Goal: Transaction & Acquisition: Book appointment/travel/reservation

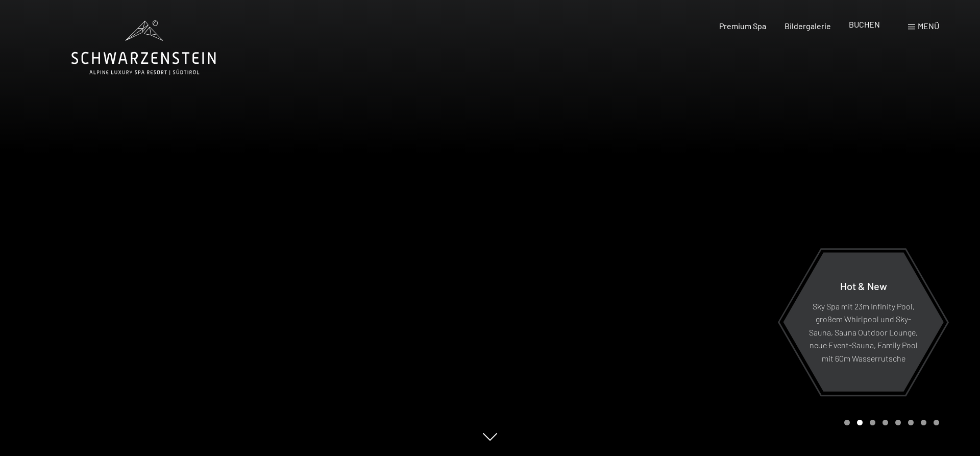
click at [865, 23] on span "BUCHEN" at bounding box center [864, 24] width 31 height 10
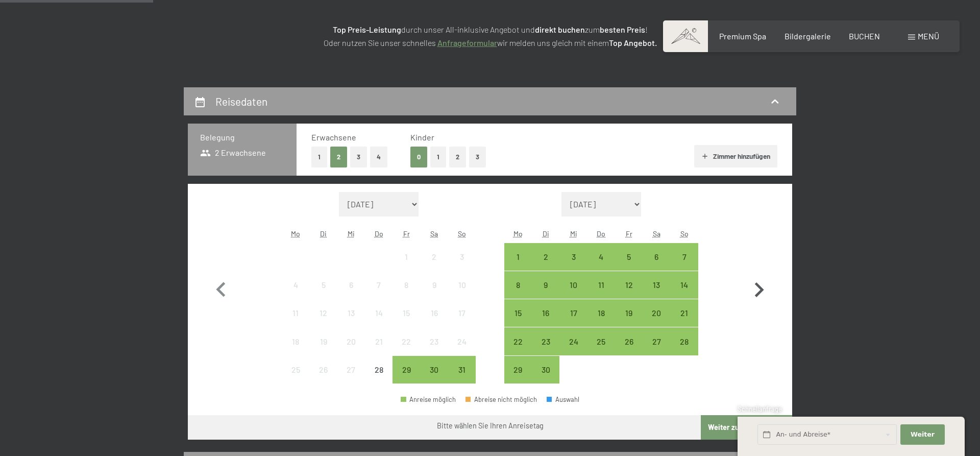
scroll to position [156, 0]
click at [762, 285] on icon "button" at bounding box center [759, 290] width 30 height 30
select select "2025-09-01"
select select "2025-10-01"
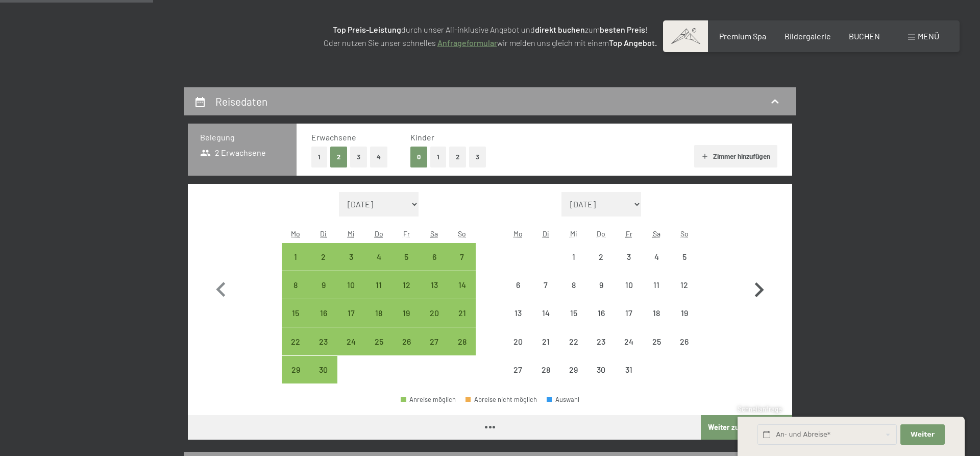
click at [762, 285] on icon "button" at bounding box center [759, 290] width 30 height 30
select select "2025-10-01"
select select "2025-11-01"
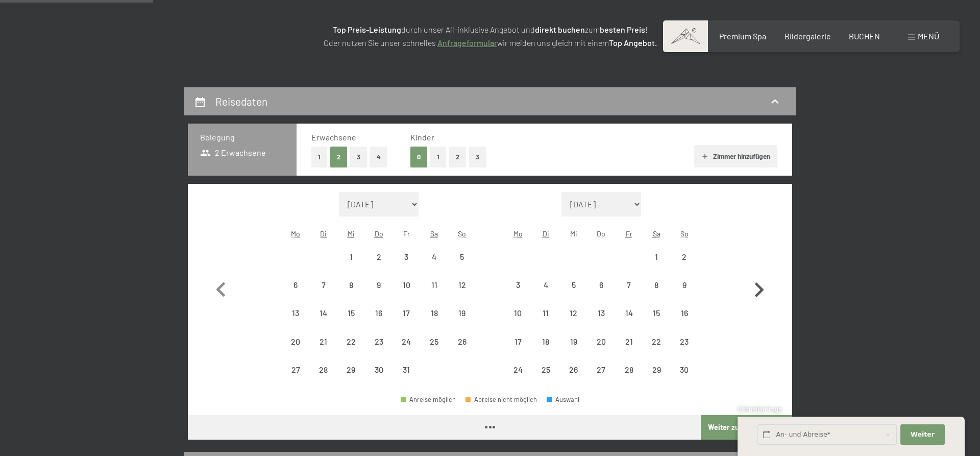
select select "2025-10-01"
select select "2025-11-01"
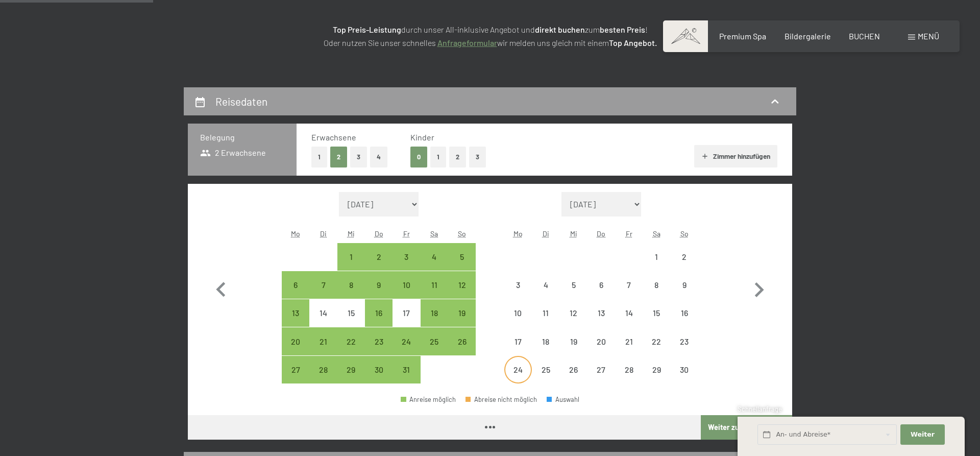
select select "2025-10-01"
select select "2025-11-01"
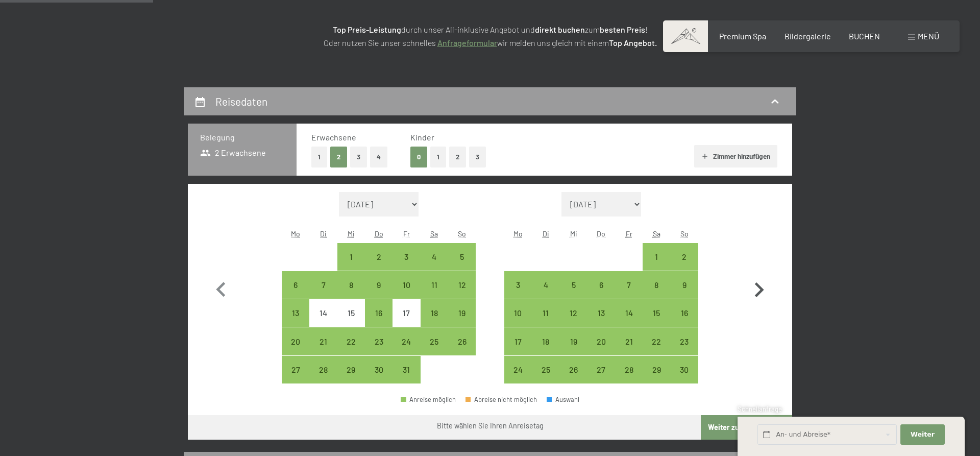
click at [756, 293] on icon "button" at bounding box center [759, 290] width 30 height 30
select select "2025-11-01"
select select "2025-12-01"
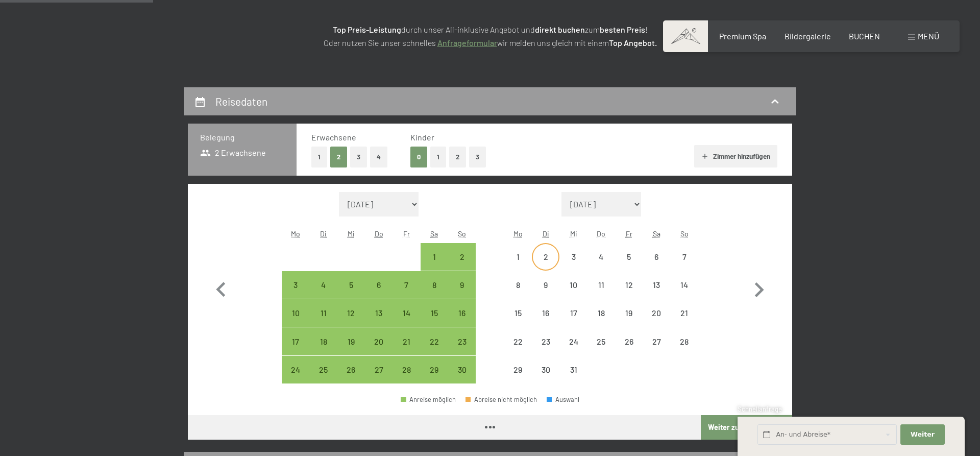
select select "2025-11-01"
select select "2025-12-01"
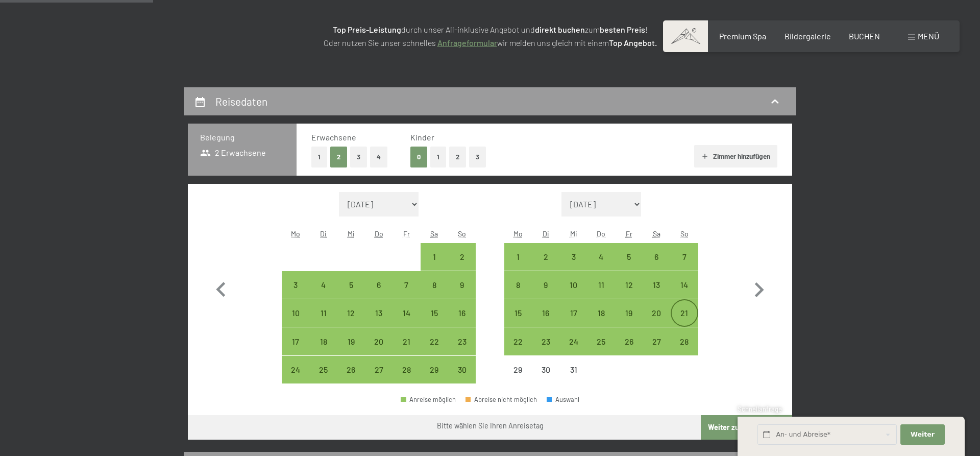
click at [676, 315] on div "21" at bounding box center [685, 322] width 26 height 26
select select "2025-11-01"
select select "2025-12-01"
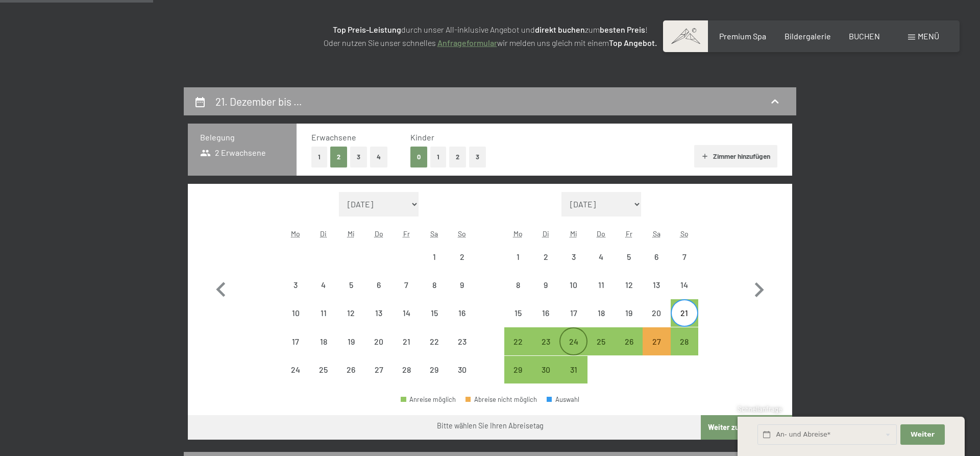
click at [574, 337] on div "24" at bounding box center [573, 350] width 26 height 26
select select "2025-11-01"
select select "2025-12-01"
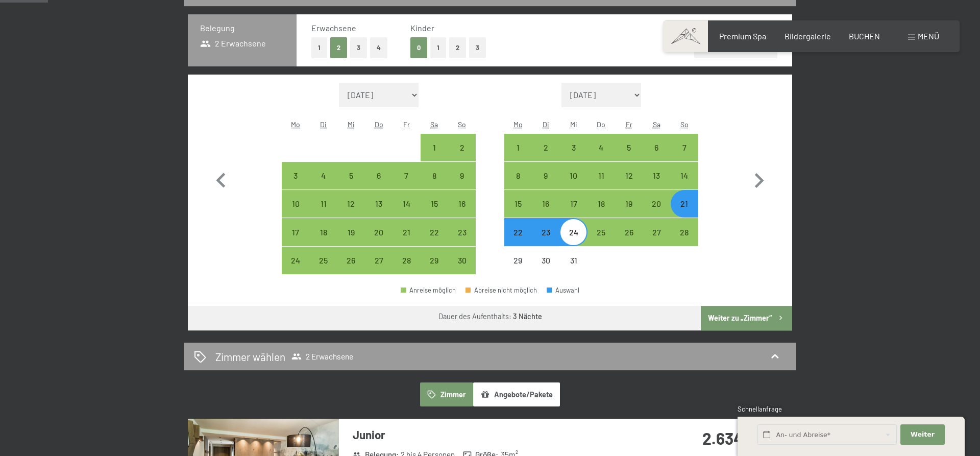
scroll to position [364, 0]
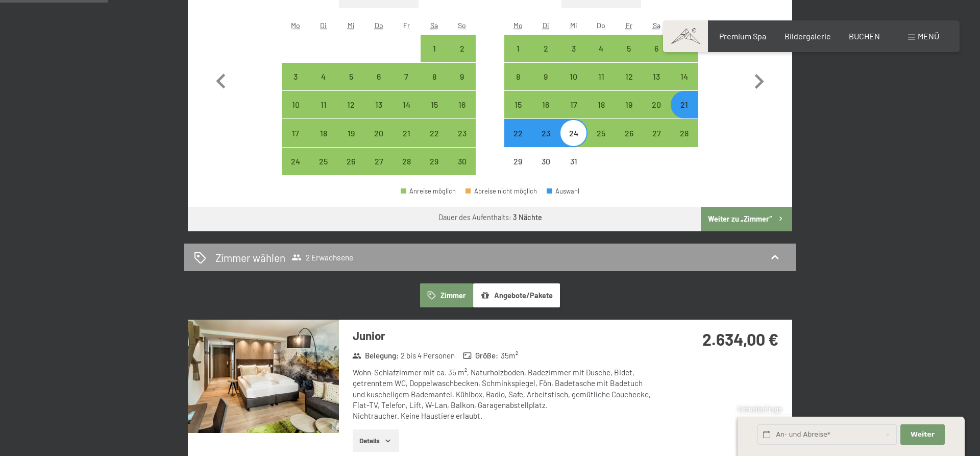
click at [740, 215] on button "Weiter zu „Zimmer“" at bounding box center [746, 219] width 91 height 24
select select "2025-11-01"
select select "2025-12-01"
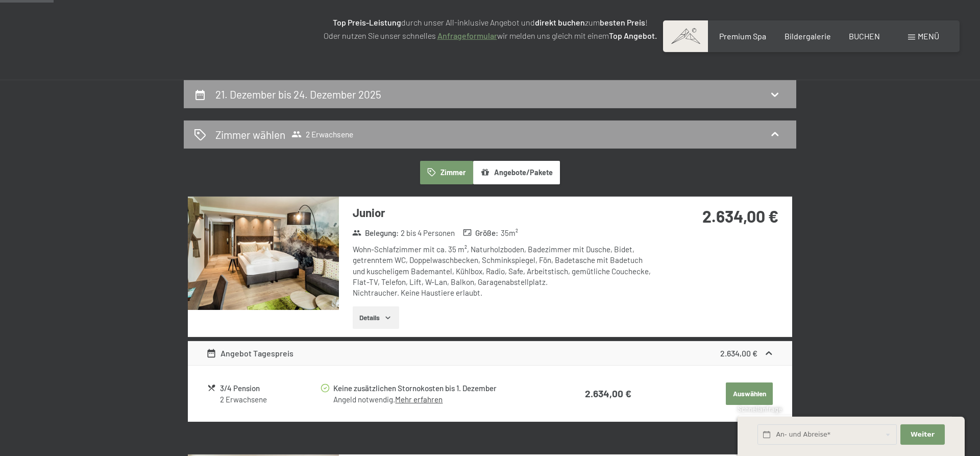
scroll to position [191, 0]
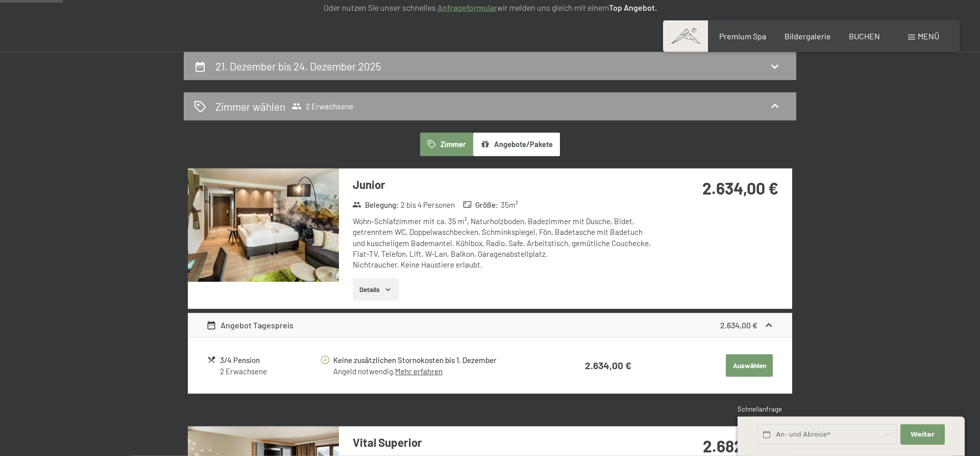
click at [750, 369] on button "Auswählen" at bounding box center [749, 365] width 47 height 22
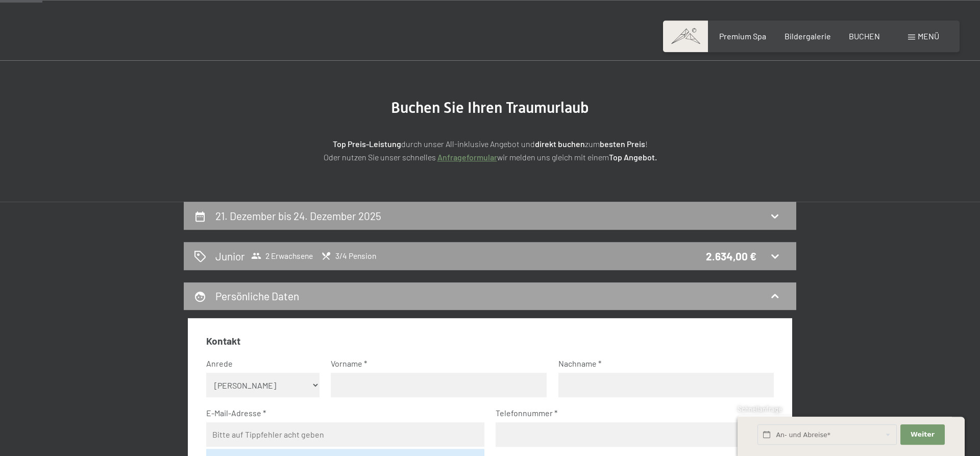
scroll to position [52, 0]
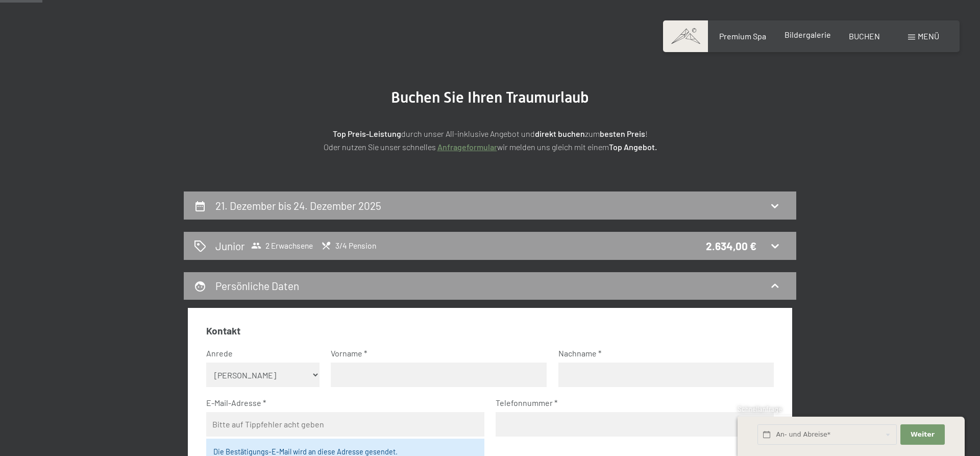
click at [820, 37] on span "Bildergalerie" at bounding box center [807, 35] width 46 height 10
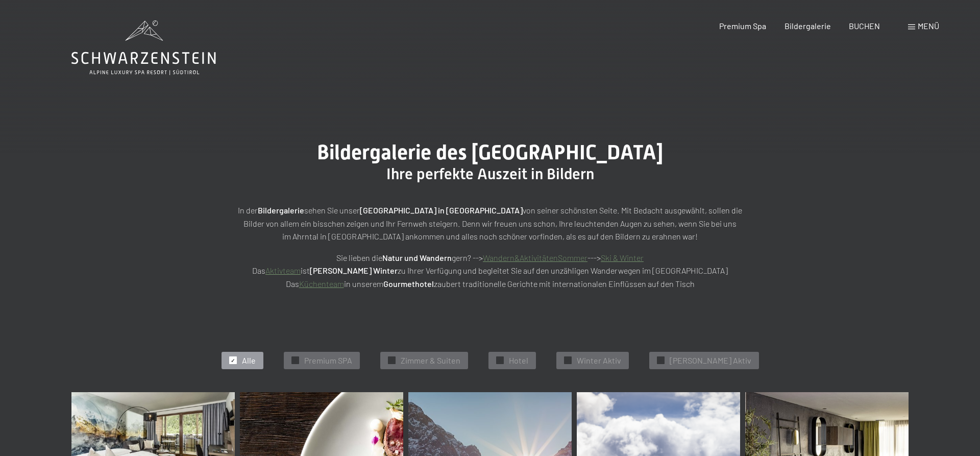
click at [918, 27] on span "Menü" at bounding box center [928, 26] width 21 height 10
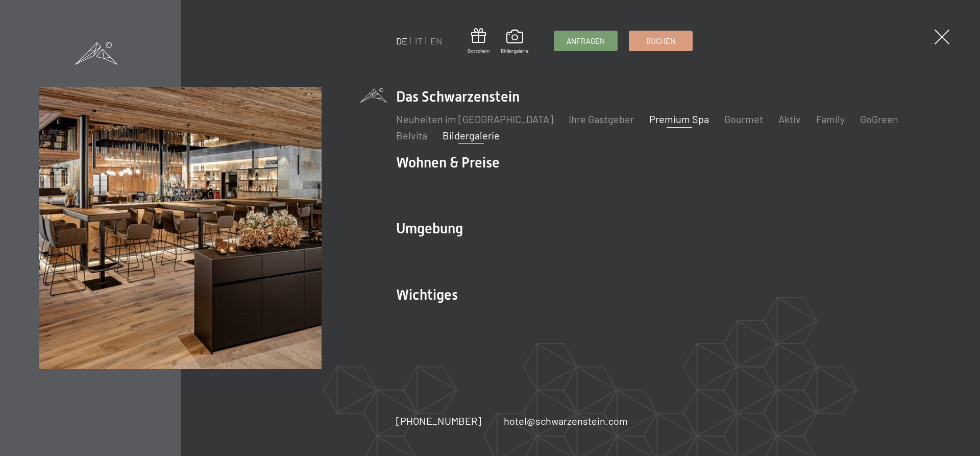
click at [662, 122] on link "Premium Spa" at bounding box center [679, 119] width 60 height 12
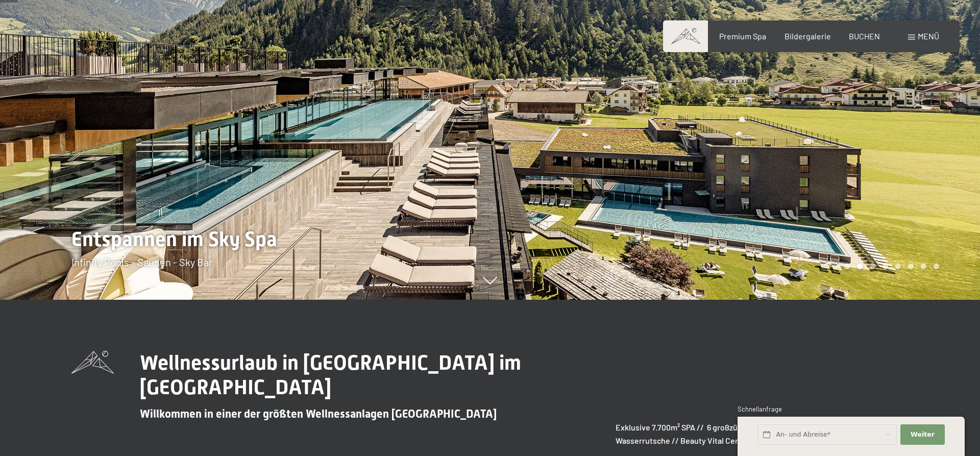
scroll to position [104, 0]
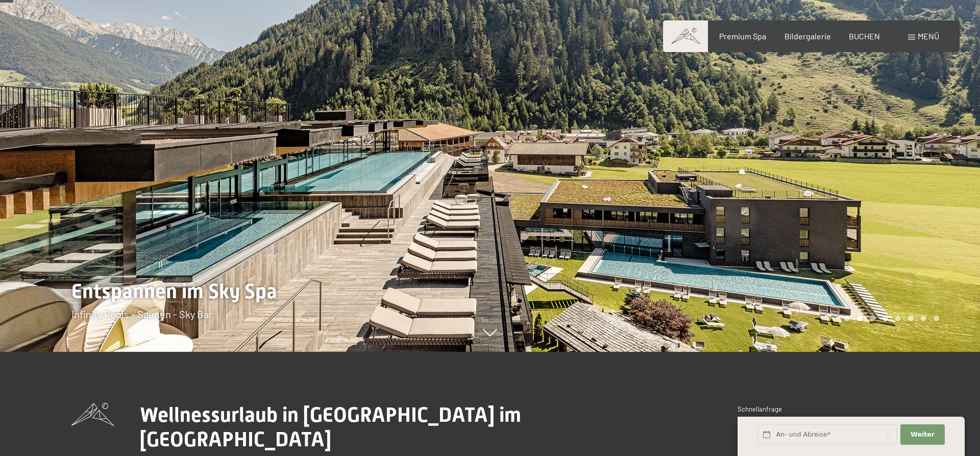
click at [851, 189] on div at bounding box center [735, 124] width 490 height 456
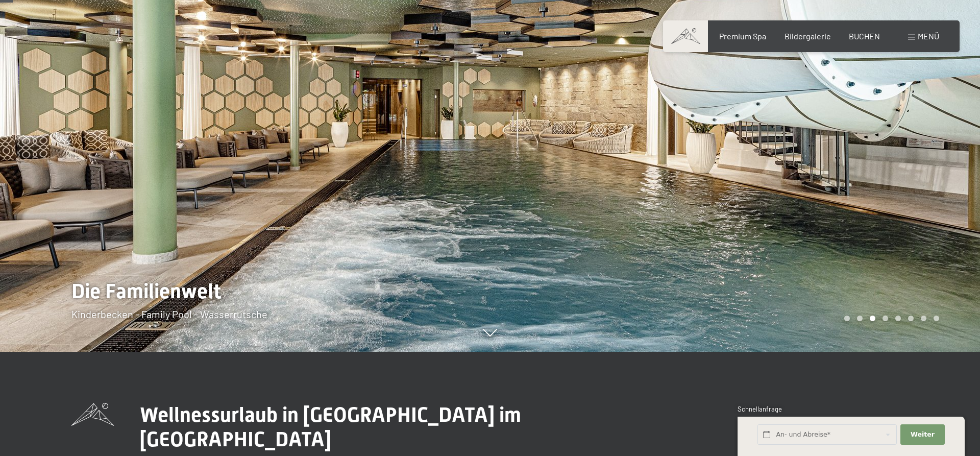
click at [857, 188] on div at bounding box center [735, 124] width 490 height 456
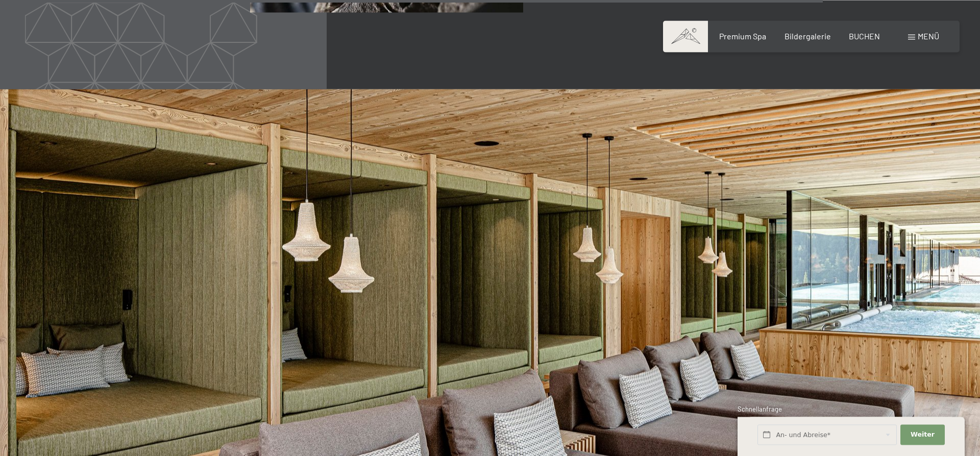
scroll to position [5243, 0]
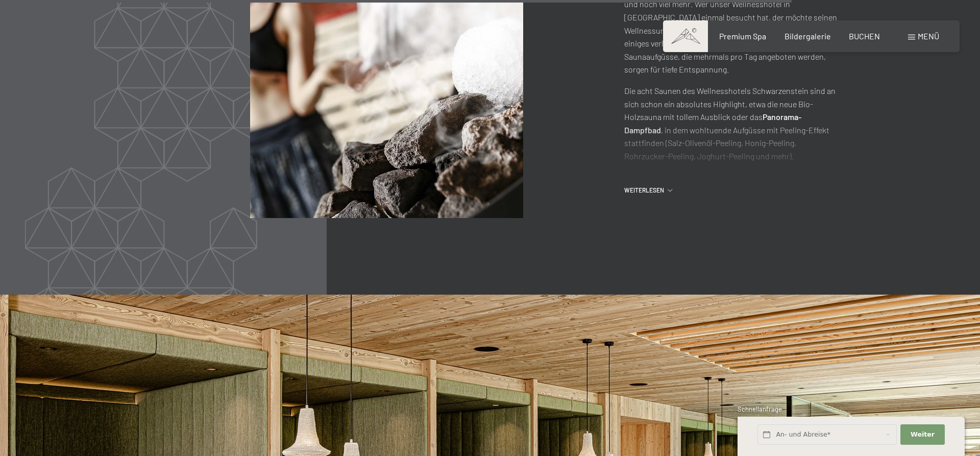
click at [924, 40] on span "Menü" at bounding box center [928, 36] width 21 height 10
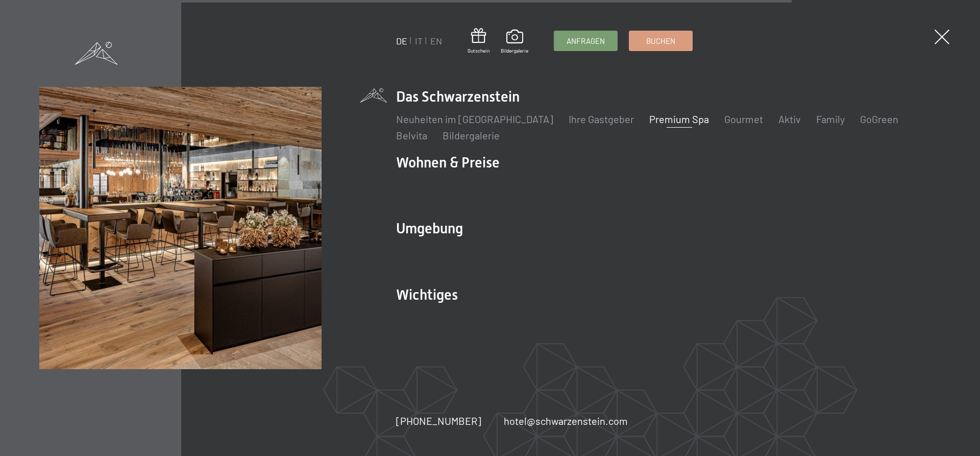
click at [956, 35] on div "DE IT EN Gutschein Bildergalerie Anfragen Buchen DE IT EN Das Schwarzenstein Ne…" at bounding box center [490, 228] width 980 height 456
click at [949, 36] on span at bounding box center [941, 37] width 21 height 21
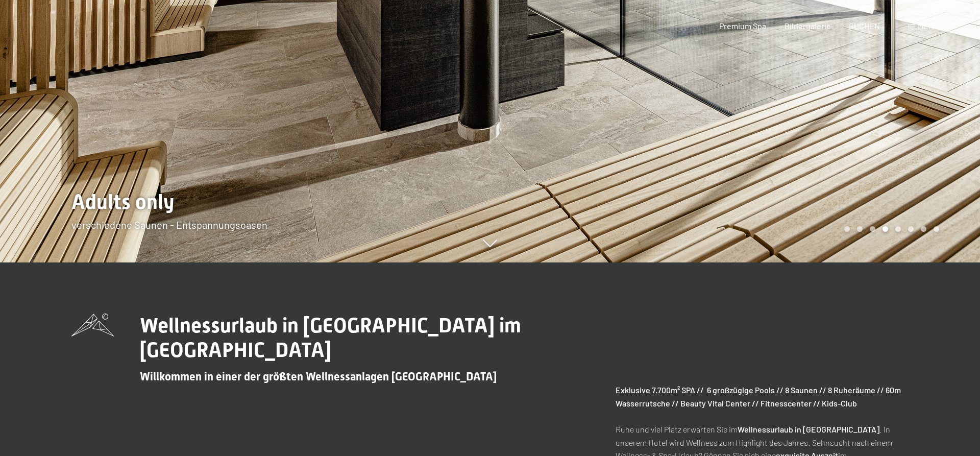
scroll to position [0, 0]
